Goal: Task Accomplishment & Management: Manage account settings

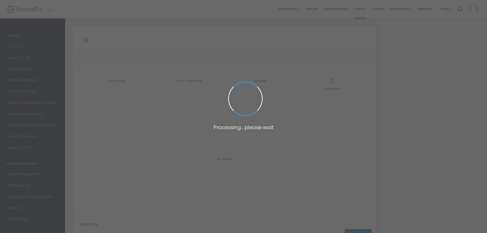
type input "[URL][DOMAIN_NAME]"
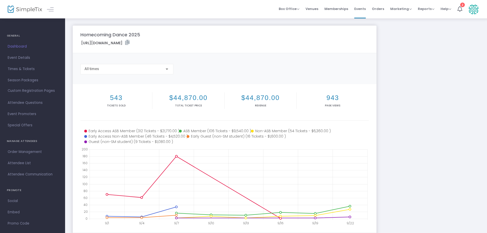
click at [17, 47] on span "Dashboard" at bounding box center [33, 46] width 50 height 7
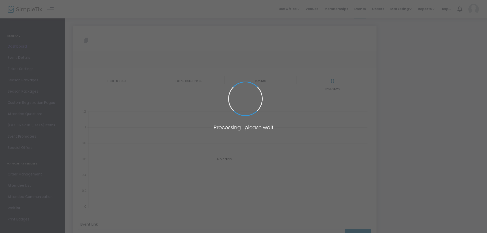
type input "[URL][DOMAIN_NAME]"
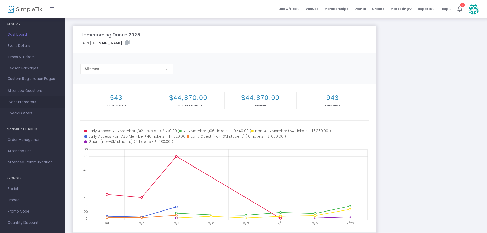
scroll to position [18, 0]
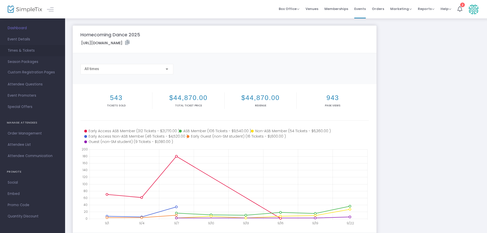
click at [16, 52] on span "Times & Tickets" at bounding box center [33, 50] width 50 height 7
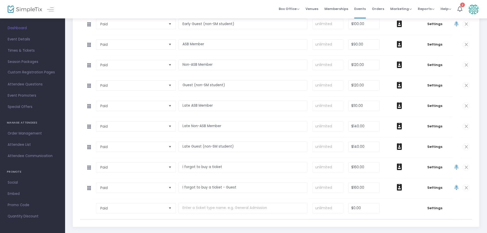
scroll to position [179, 0]
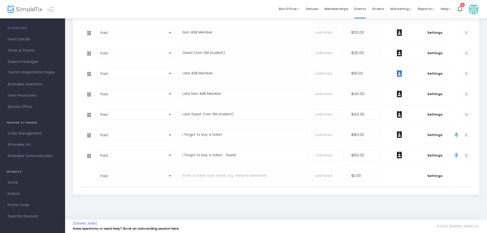
click at [404, 73] on span at bounding box center [400, 73] width 30 height 7
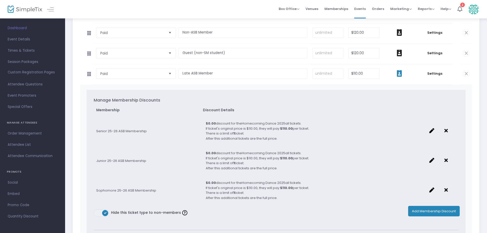
click at [404, 73] on span at bounding box center [400, 73] width 30 height 7
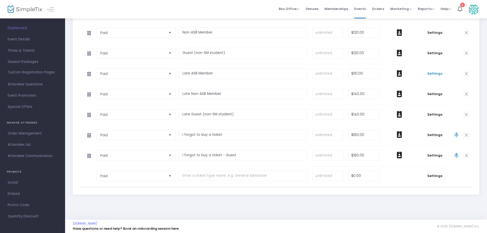
click at [430, 73] on span "Settings" at bounding box center [435, 73] width 31 height 5
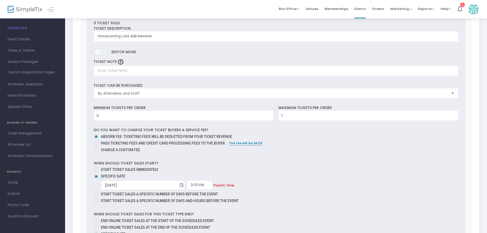
scroll to position [281, 0]
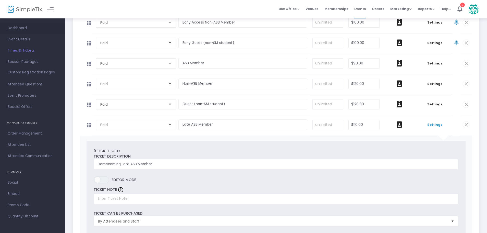
click at [20, 29] on span "Dashboard" at bounding box center [33, 28] width 50 height 7
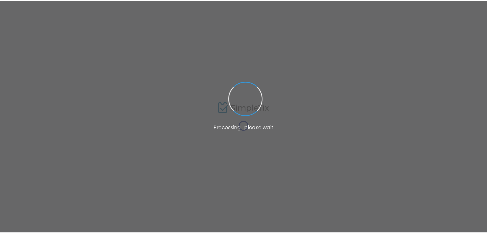
scroll to position [56, 0]
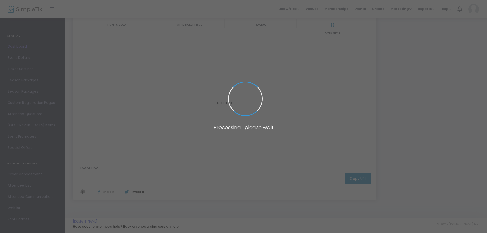
type input "[URL][DOMAIN_NAME]"
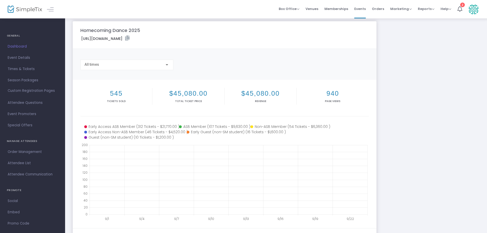
scroll to position [0, 0]
